Goal: Task Accomplishment & Management: Complete application form

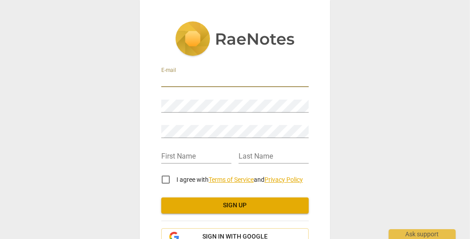
click at [191, 80] on input "email" at bounding box center [234, 80] width 147 height 13
type input "[EMAIL_ADDRESS][DOMAIN_NAME]"
type input "[PERSON_NAME]"
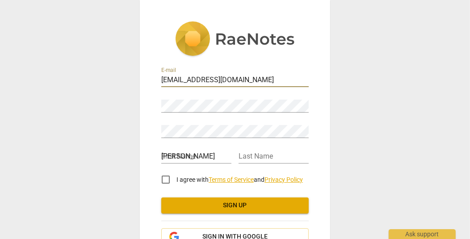
type input "[PERSON_NAME]"
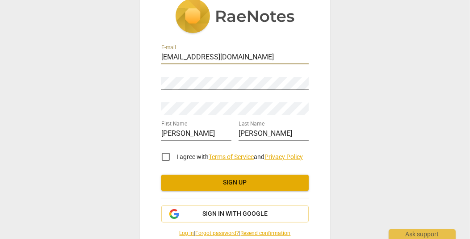
scroll to position [39, 0]
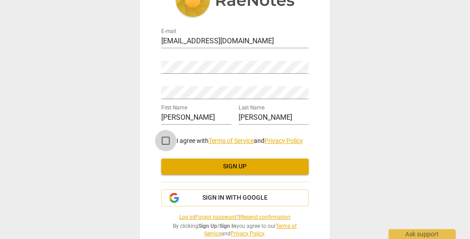
click at [162, 138] on input "I agree with Terms of Service and Privacy Policy" at bounding box center [165, 140] width 21 height 21
checkbox input "true"
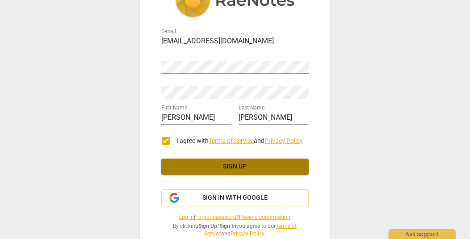
click at [220, 171] on button "Sign up" at bounding box center [234, 166] width 147 height 16
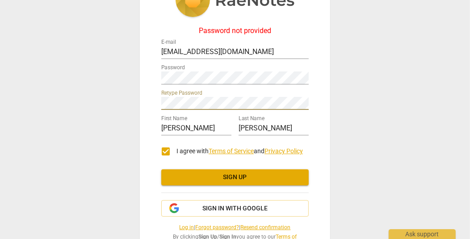
click at [225, 173] on span "Sign up" at bounding box center [234, 177] width 133 height 9
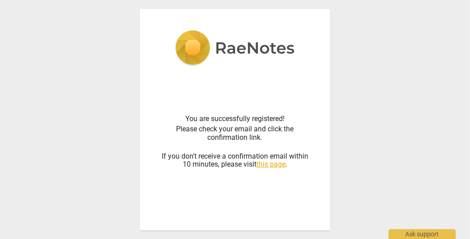
scroll to position [0, 0]
click at [409, 154] on div "You are successfully registered! Please check your email and click the confirma…" at bounding box center [235, 119] width 470 height 239
